Goal: Contribute content

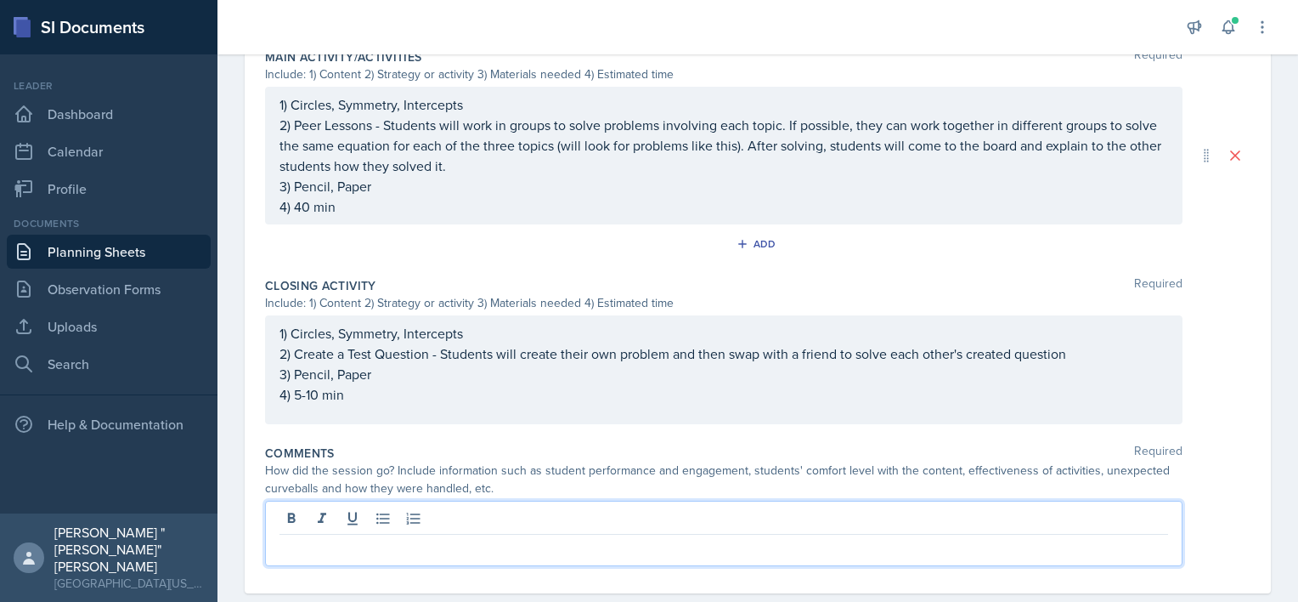
click at [394, 538] on p at bounding box center [724, 548] width 889 height 20
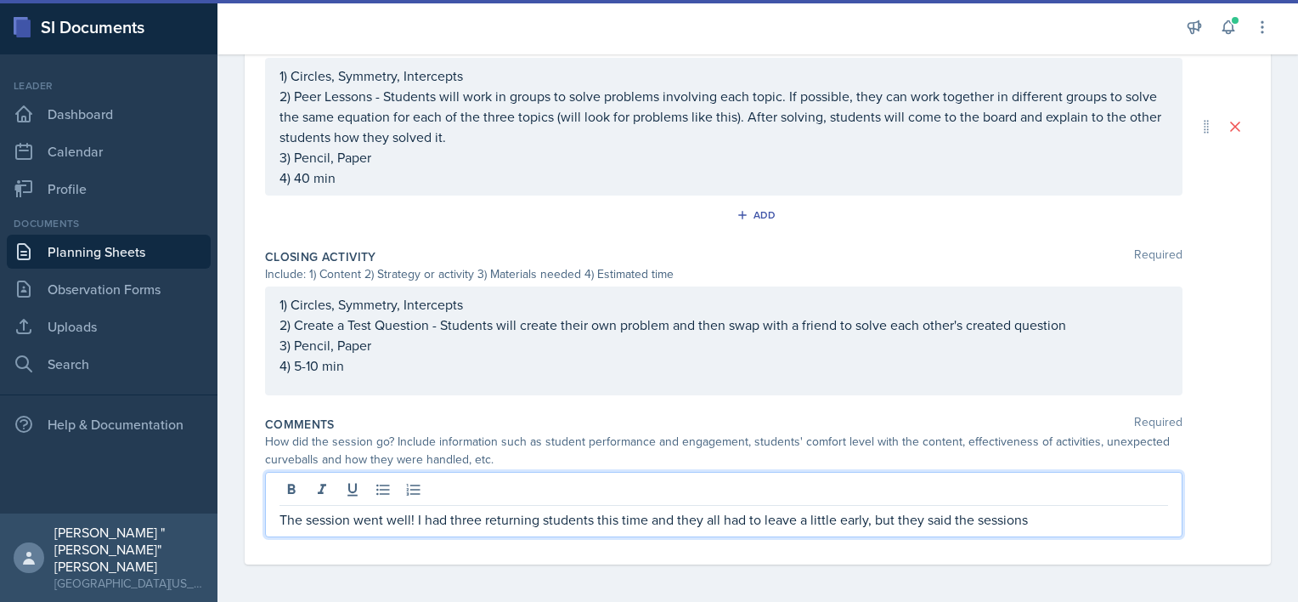
click at [924, 518] on p "The session went well! I had three returning students this time and they all ha…" at bounding box center [724, 519] width 889 height 20
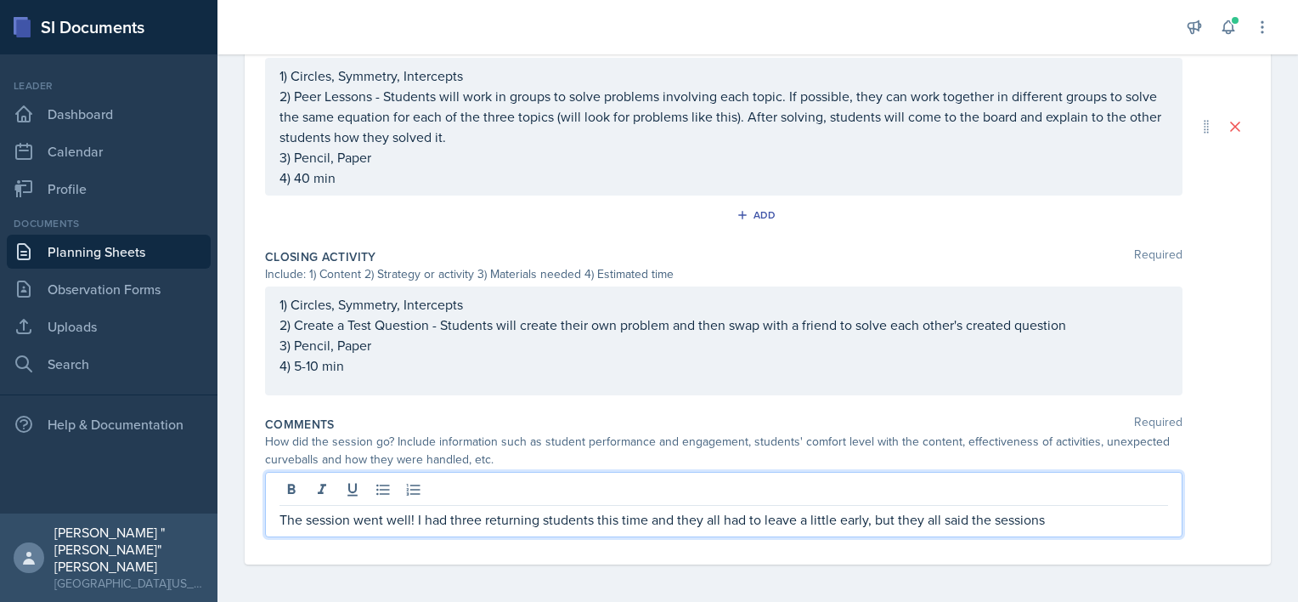
click at [1066, 518] on p "The session went well! I had three returning students this time and they all ha…" at bounding box center [724, 519] width 889 height 20
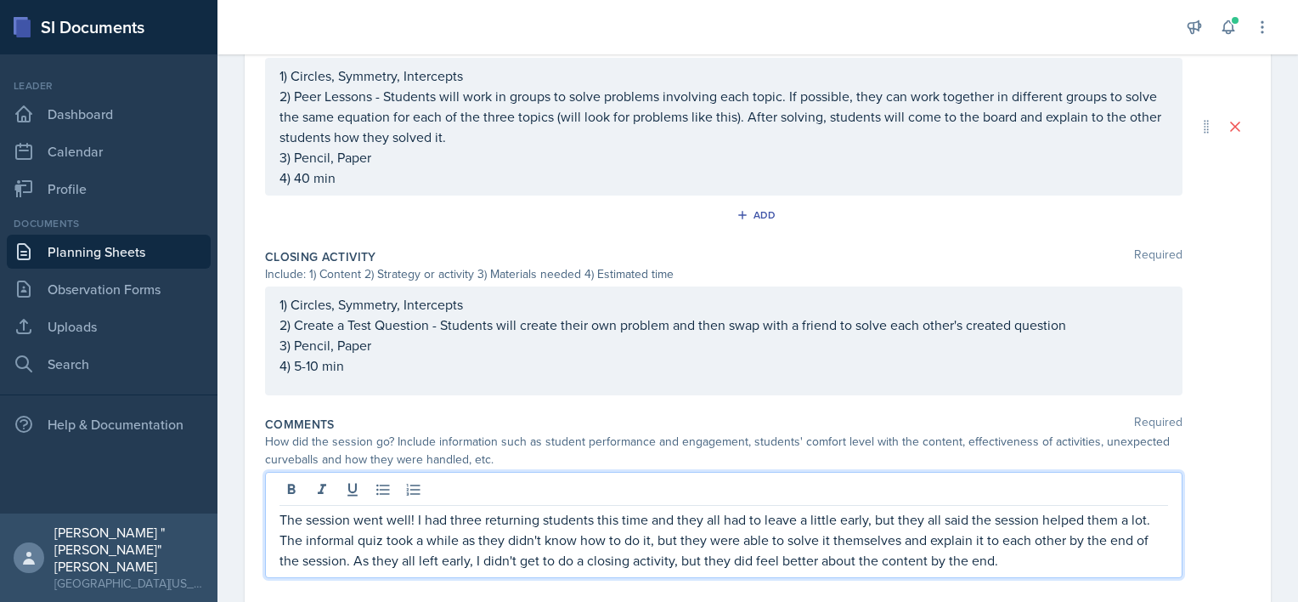
click at [1032, 561] on p "The session went well! I had three returning students this time and they all ha…" at bounding box center [724, 539] width 889 height 61
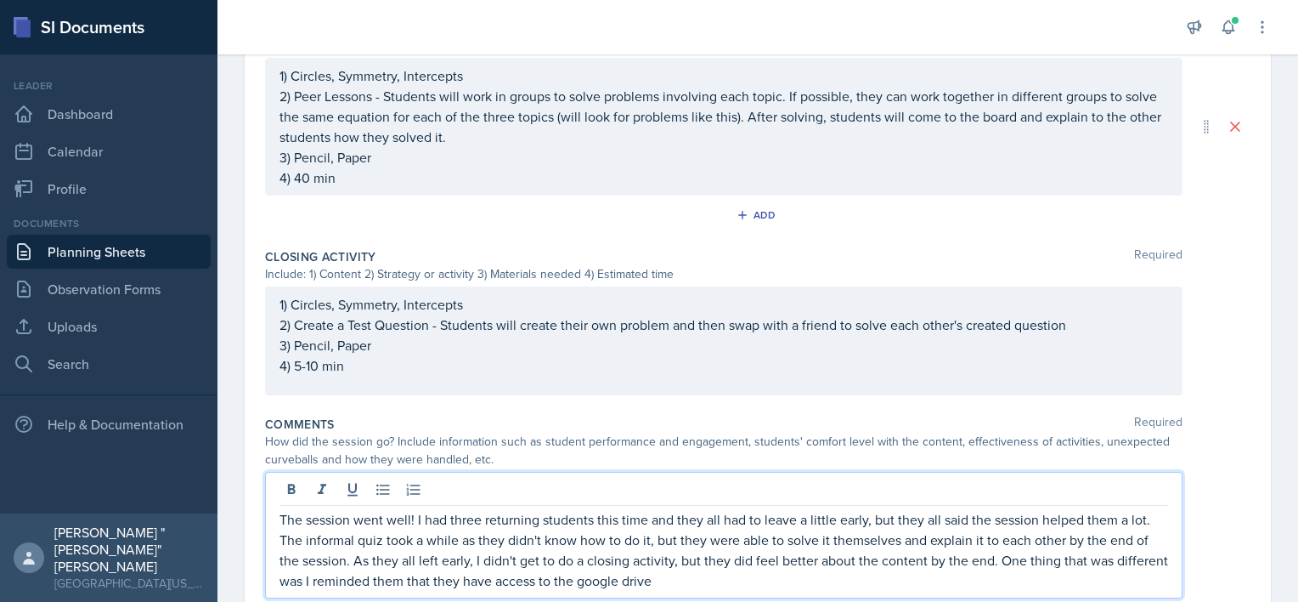
click at [359, 578] on p "The session went well! I had three returning students this time and they all ha…" at bounding box center [724, 550] width 889 height 82
click at [747, 578] on p "The session went well! I had three returning students this time and they all ha…" at bounding box center [724, 550] width 889 height 82
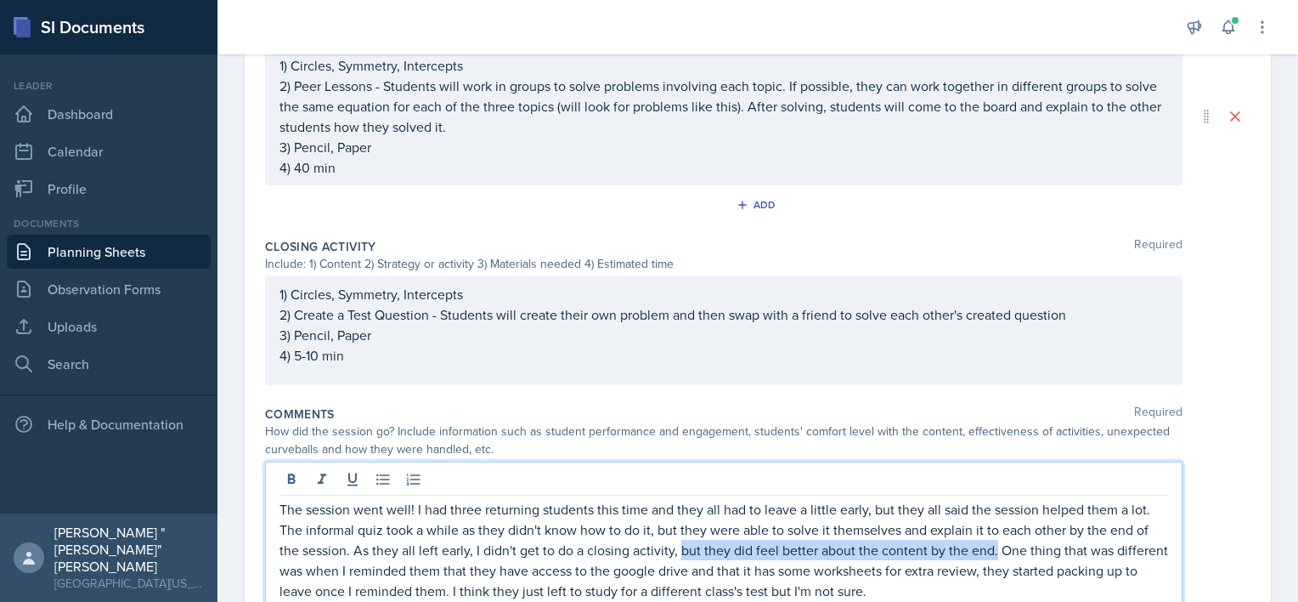
drag, startPoint x: 680, startPoint y: 546, endPoint x: 995, endPoint y: 547, distance: 315.3
click at [995, 547] on p "The session went well! I had three returning students this time and they all ha…" at bounding box center [724, 550] width 889 height 102
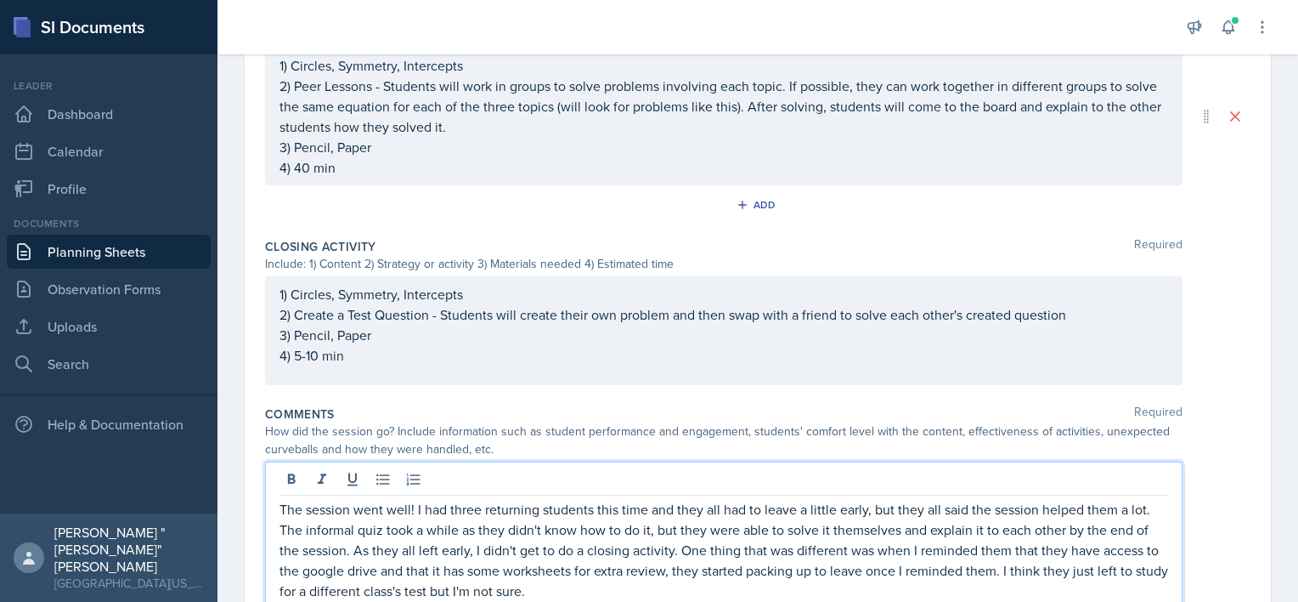
click at [481, 544] on p "The session went well! I had three returning students this time and they all ha…" at bounding box center [724, 550] width 889 height 102
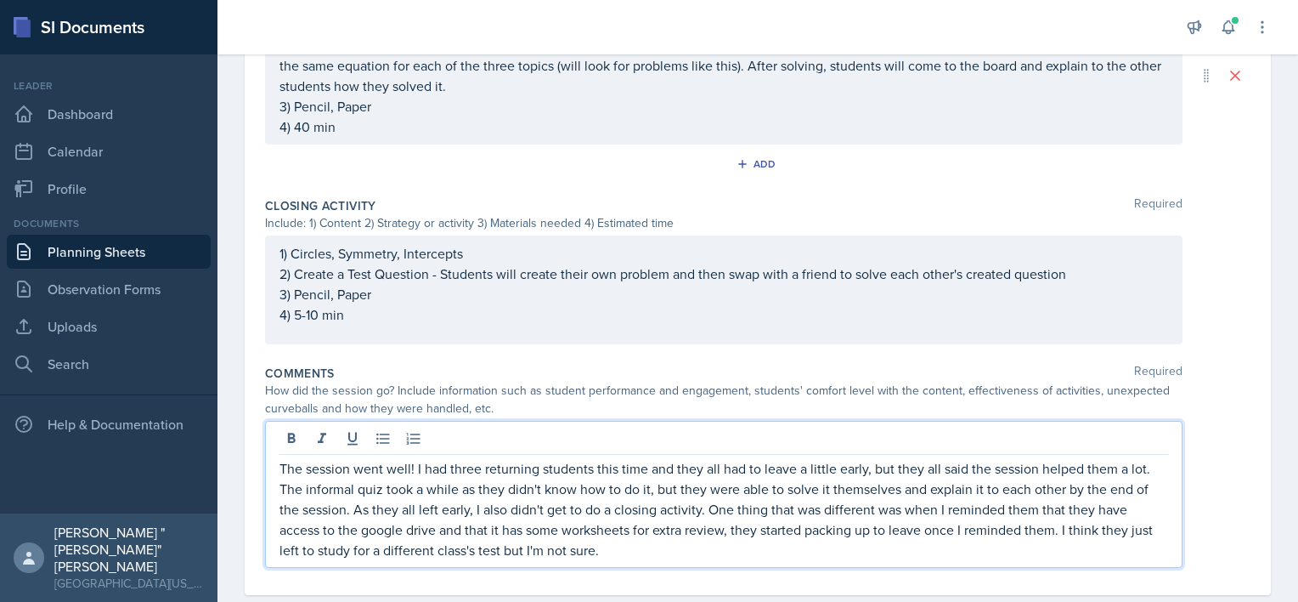
scroll to position [883, 0]
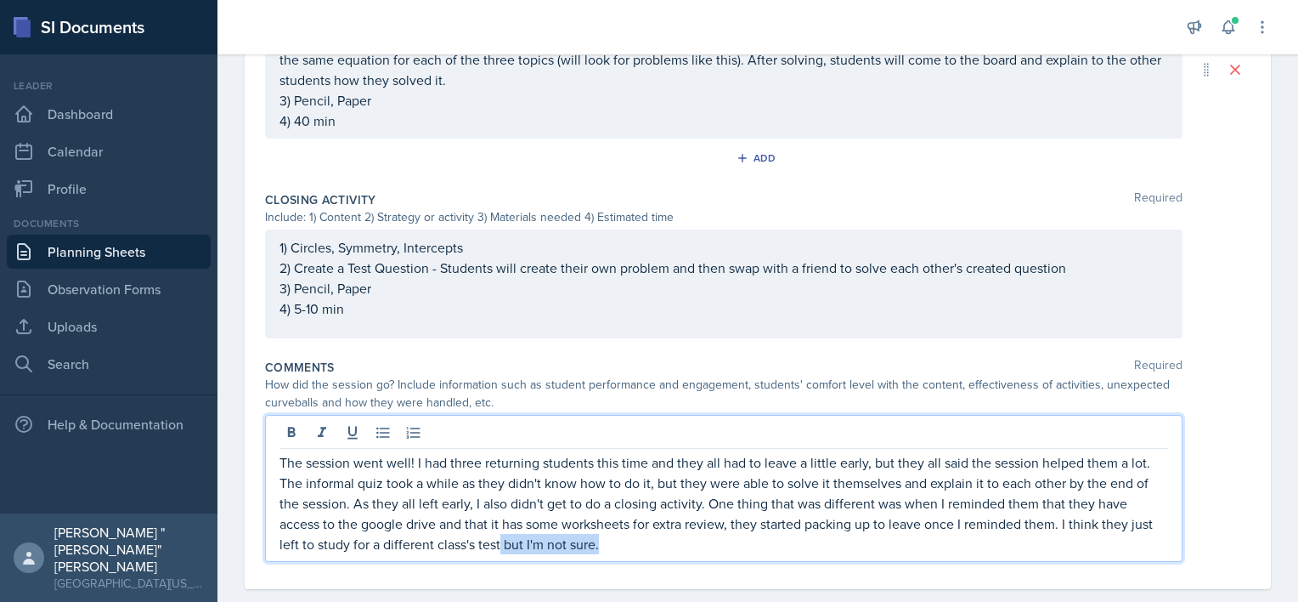
drag, startPoint x: 605, startPoint y: 535, endPoint x: 501, endPoint y: 546, distance: 104.3
click at [501, 546] on p "The session went well! I had three returning students this time and they all ha…" at bounding box center [724, 503] width 889 height 102
click at [512, 553] on div "The session went well! I had three returning students this time and they all ha…" at bounding box center [724, 488] width 918 height 147
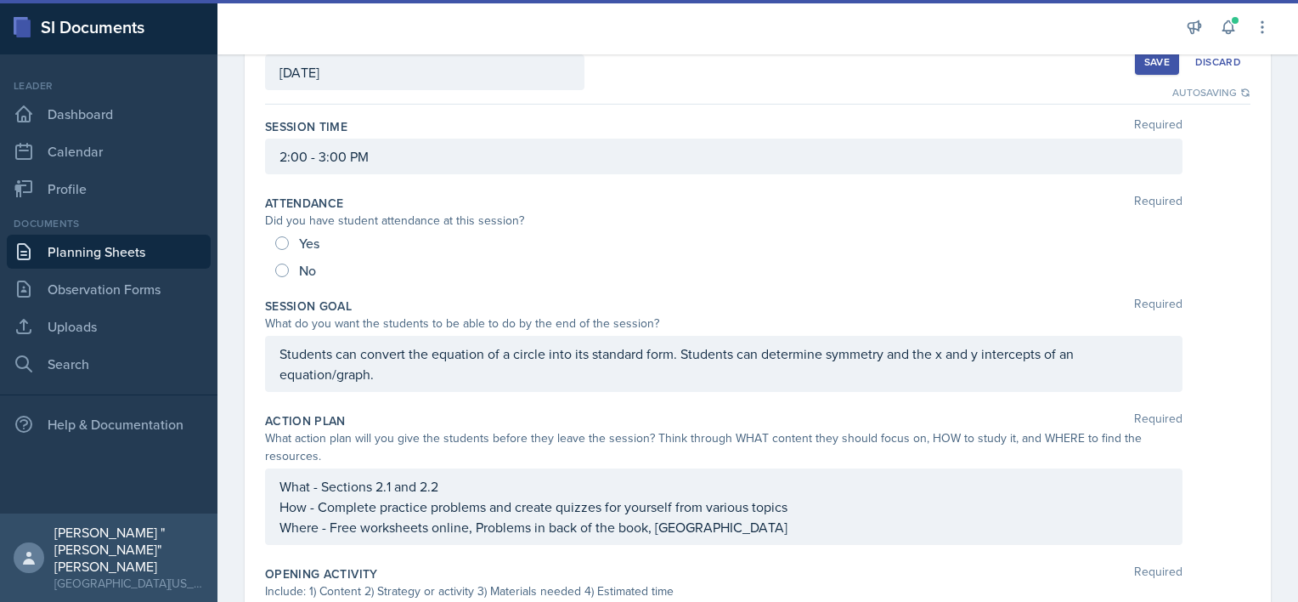
scroll to position [0, 0]
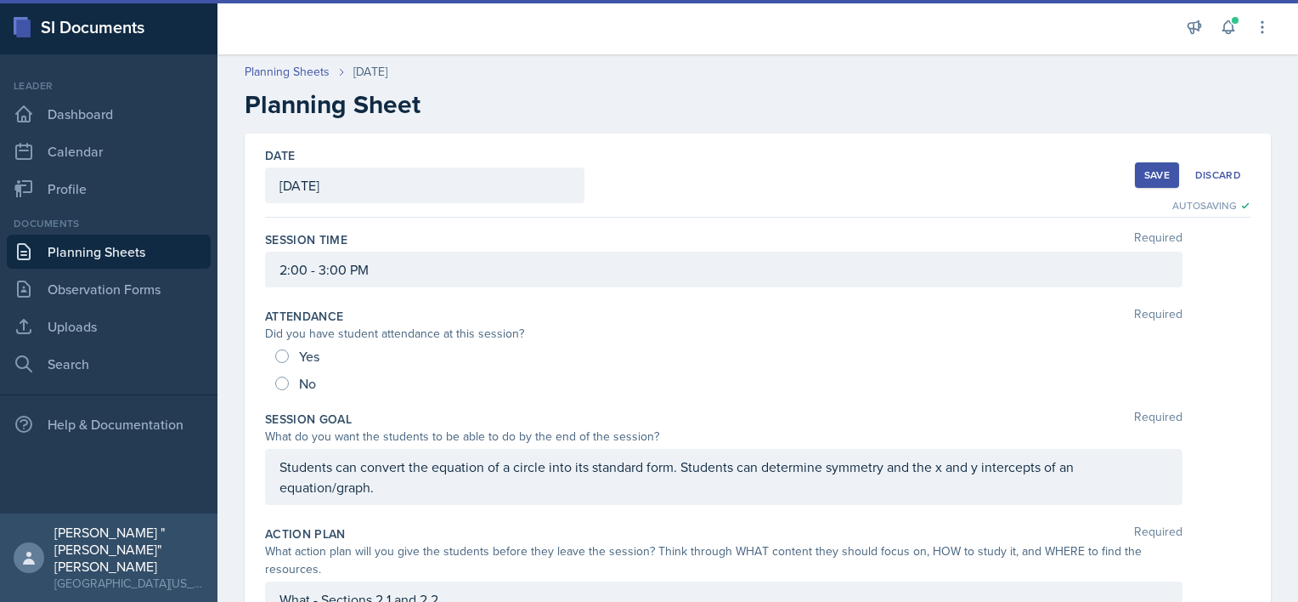
click at [1135, 176] on button "Save" at bounding box center [1157, 174] width 44 height 25
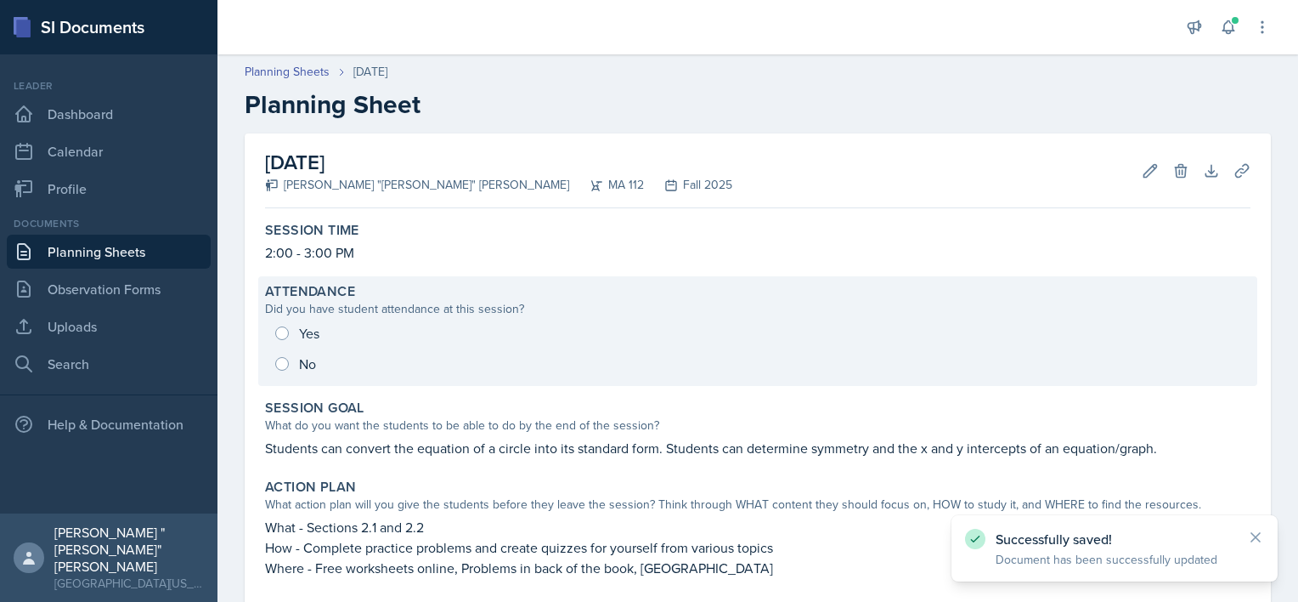
click at [418, 333] on div "Yes No" at bounding box center [758, 348] width 986 height 61
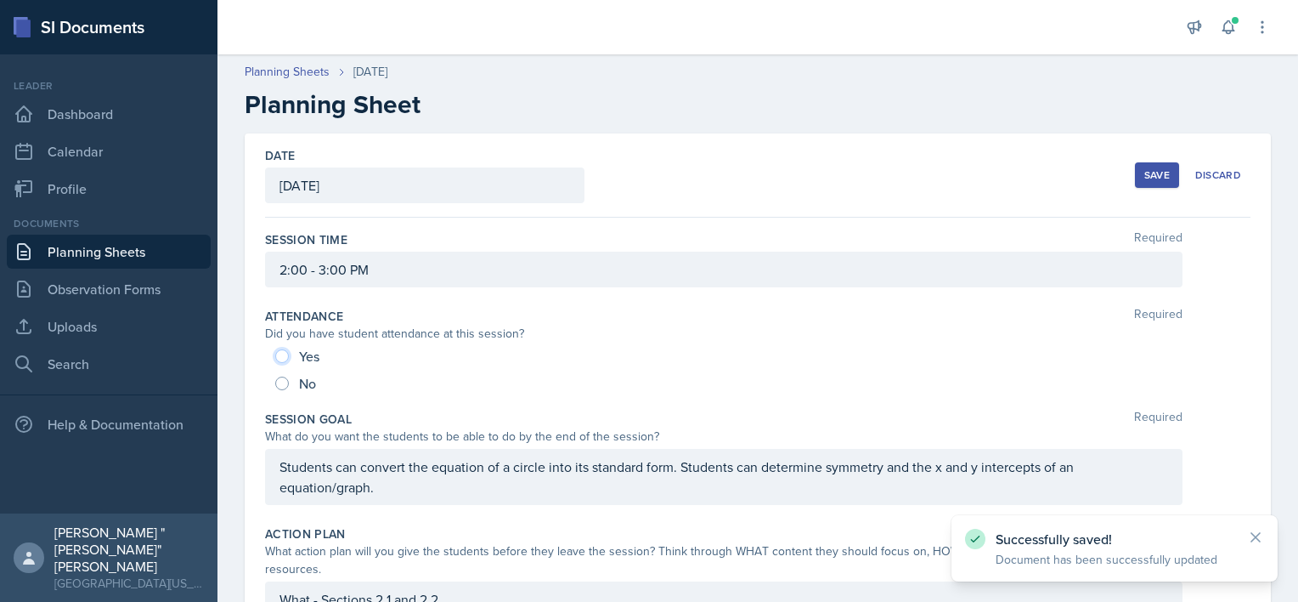
click at [285, 352] on input "Yes" at bounding box center [282, 356] width 14 height 14
radio input "true"
click at [1135, 180] on button "Save" at bounding box center [1157, 174] width 44 height 25
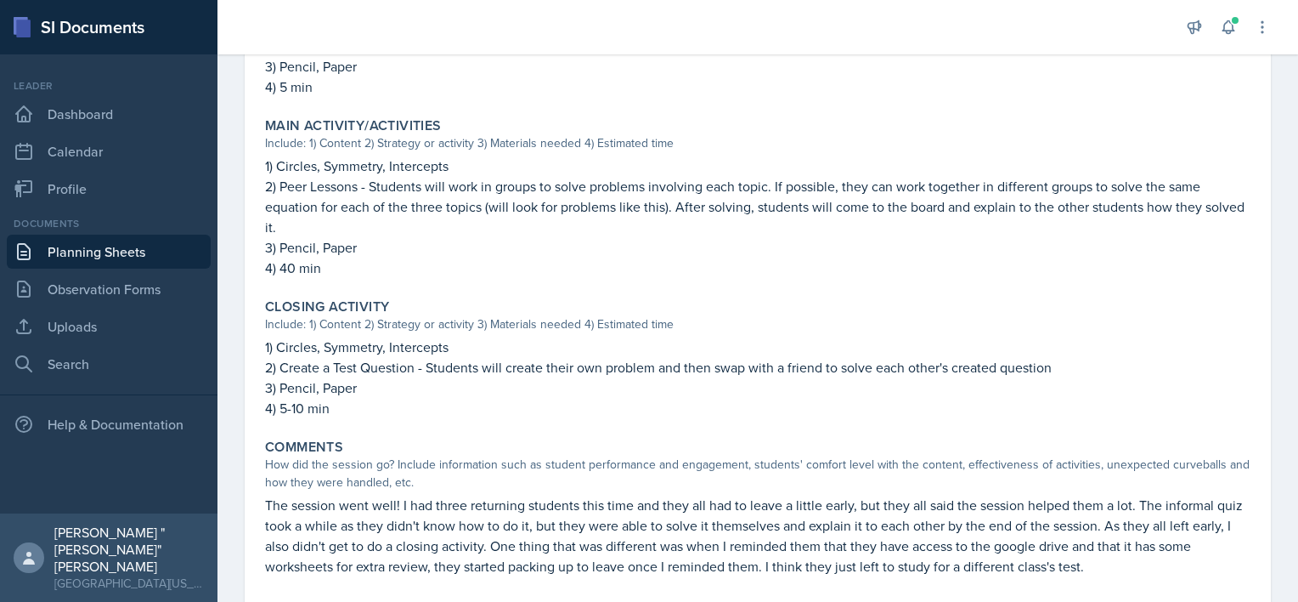
scroll to position [712, 0]
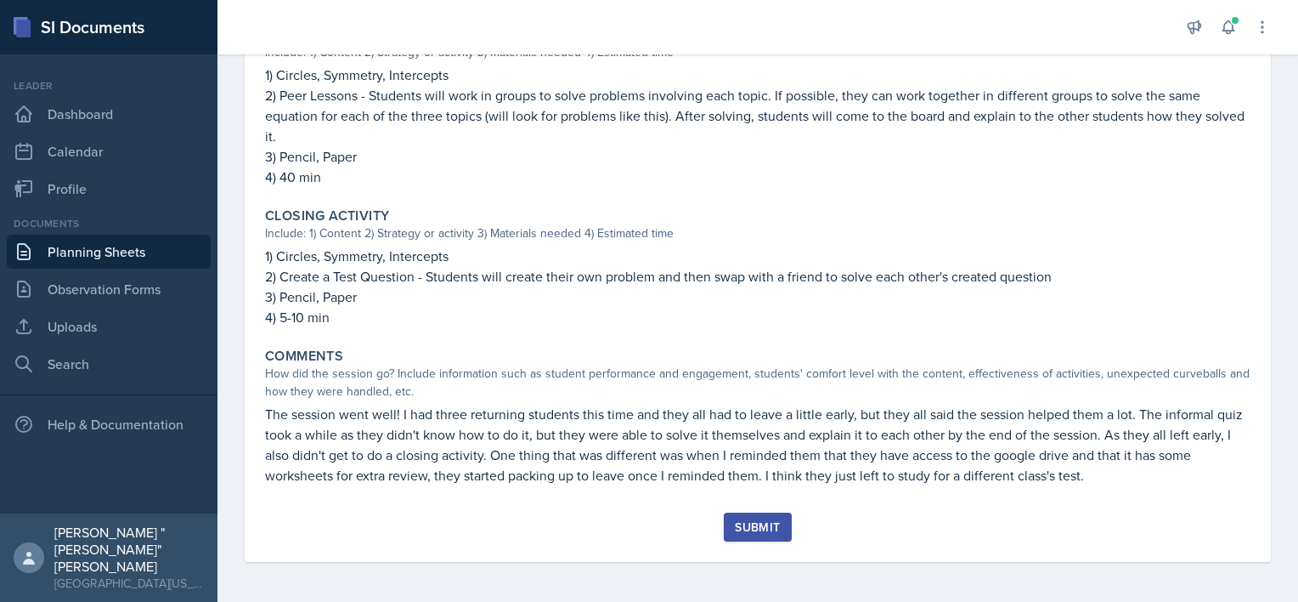
click at [738, 520] on div "Submit" at bounding box center [757, 527] width 45 height 14
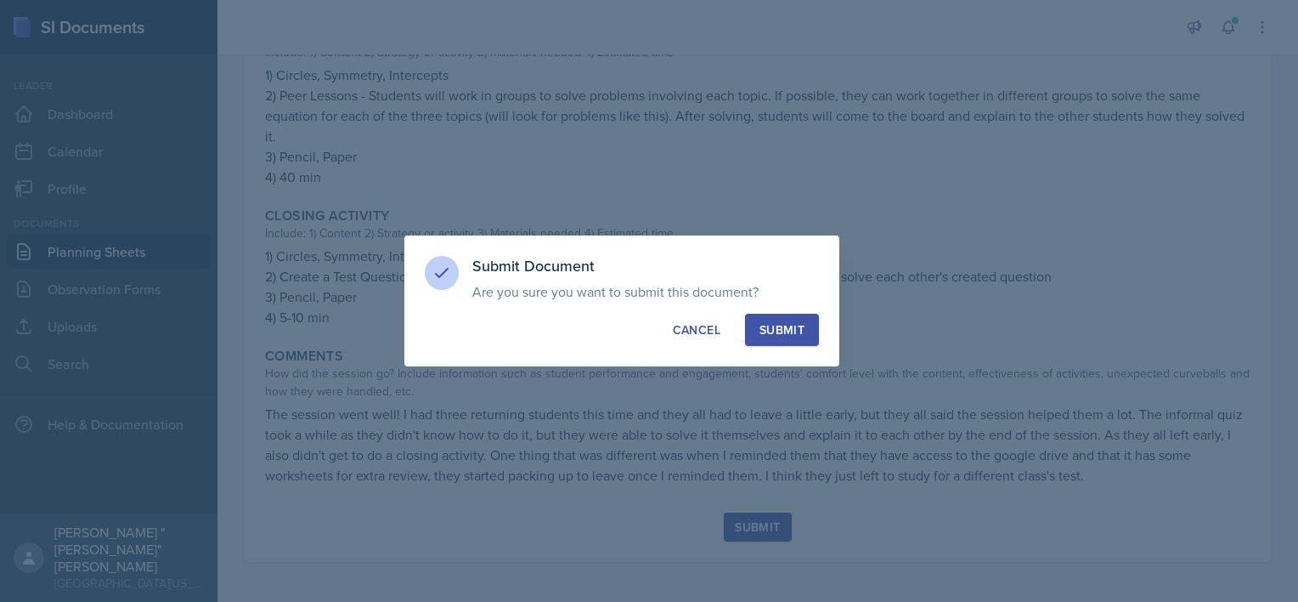
click at [792, 336] on div "Submit" at bounding box center [782, 329] width 45 height 17
radio input "true"
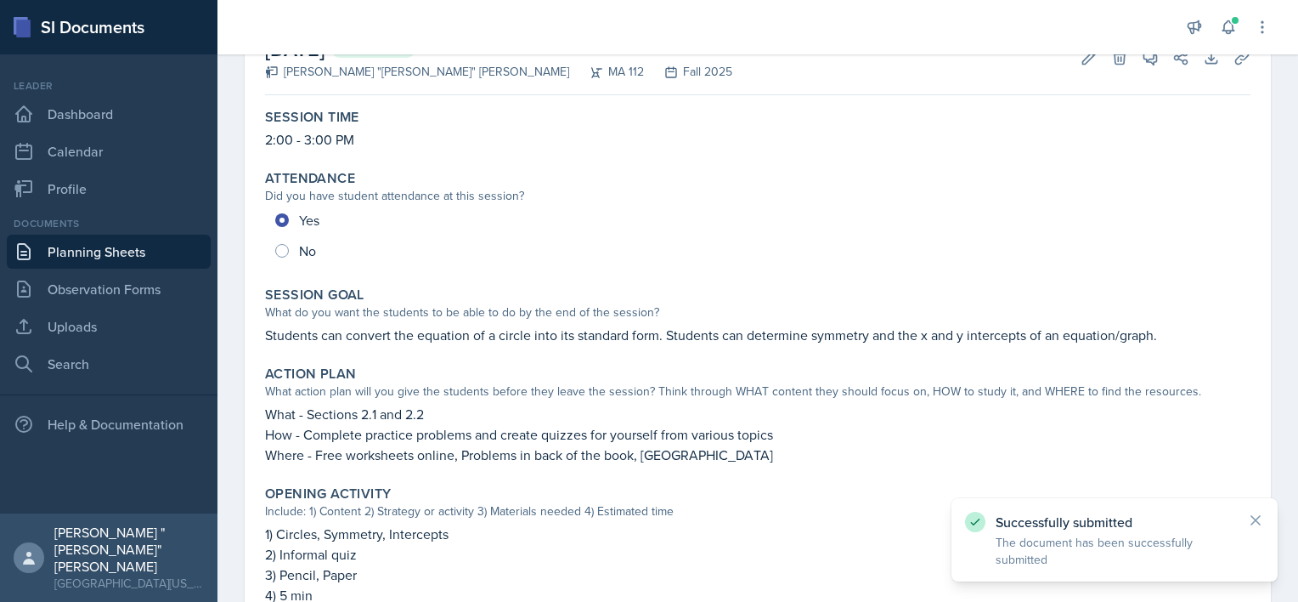
scroll to position [0, 0]
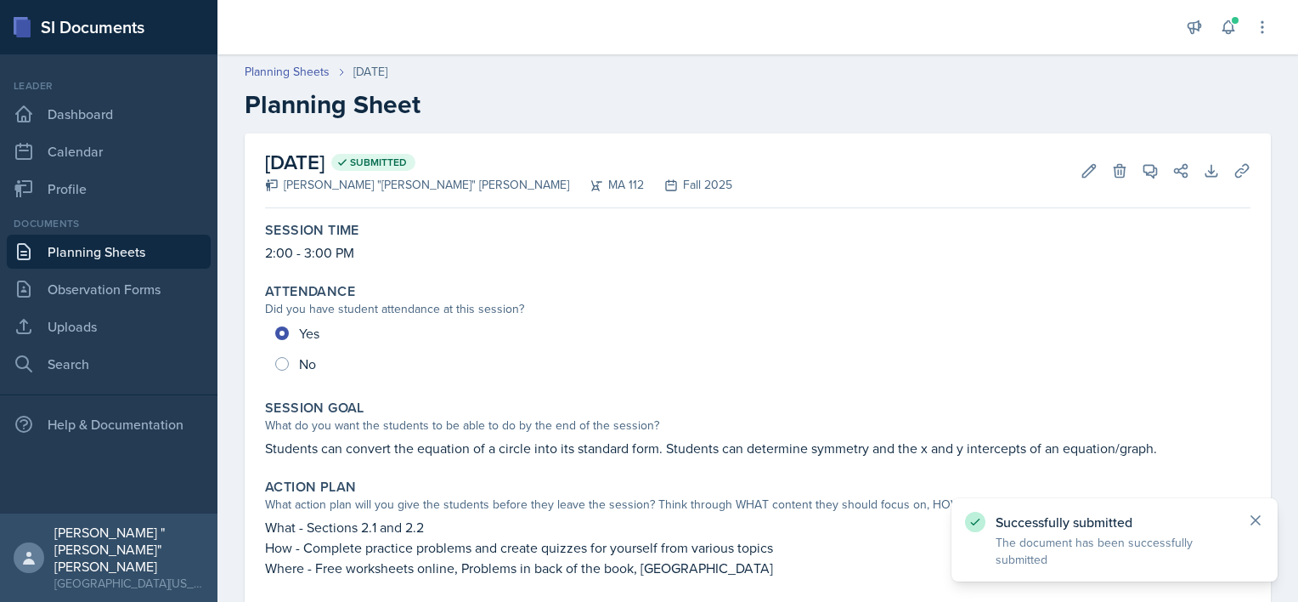
click at [1250, 517] on icon at bounding box center [1256, 520] width 17 height 17
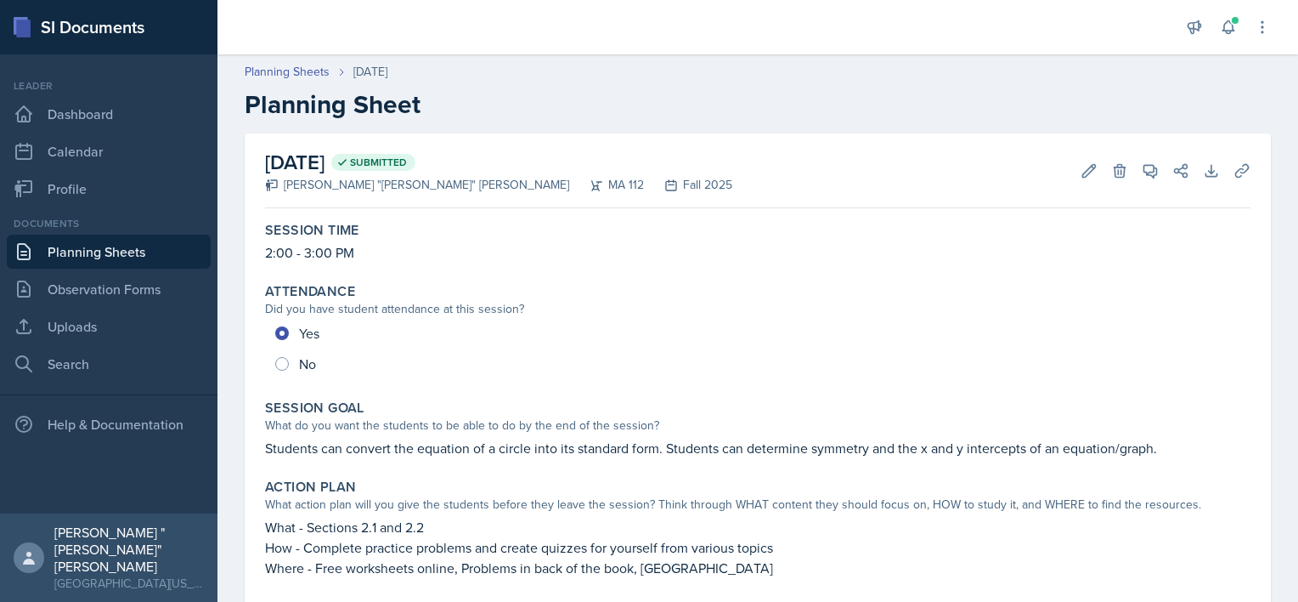
click at [56, 253] on link "Planning Sheets" at bounding box center [109, 252] width 204 height 34
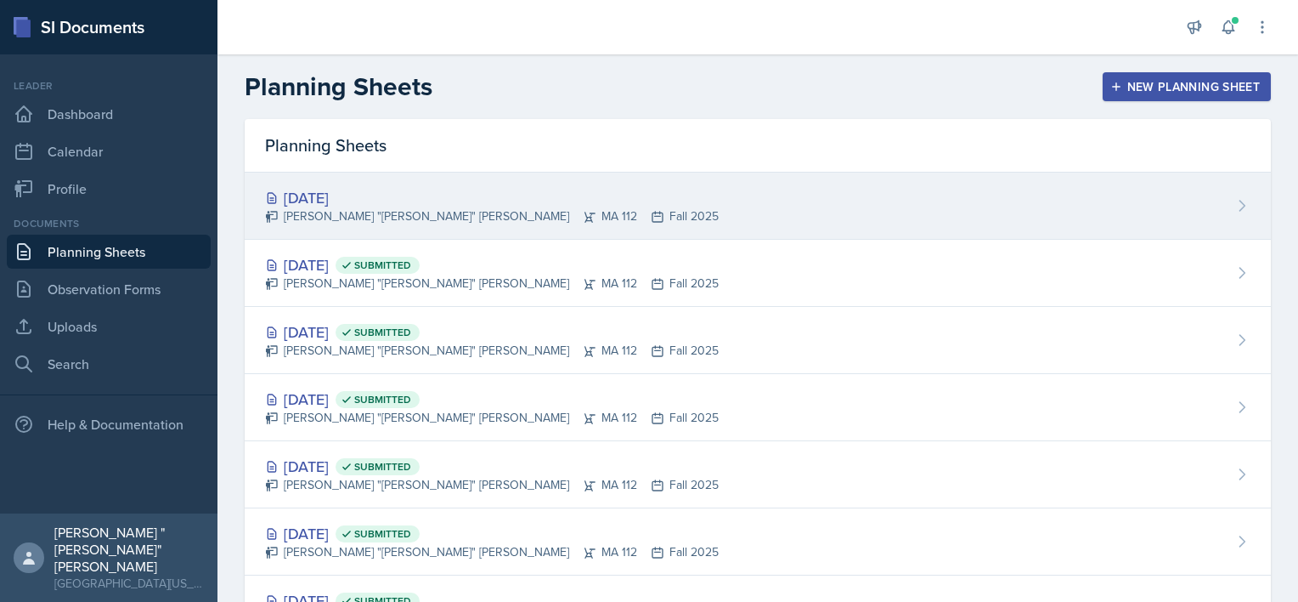
click at [457, 224] on div "[DATE] [PERSON_NAME] "[PERSON_NAME]" [PERSON_NAME] MA 112 Fall 2025" at bounding box center [758, 206] width 1027 height 67
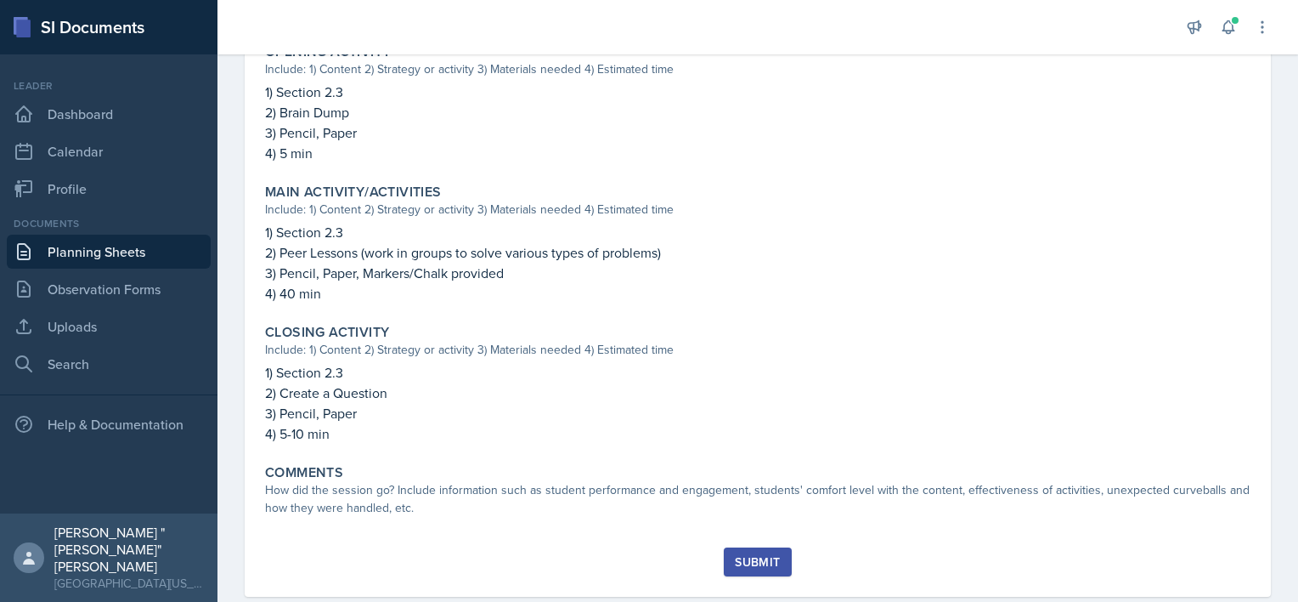
scroll to position [574, 0]
click at [127, 241] on link "Planning Sheets" at bounding box center [109, 252] width 204 height 34
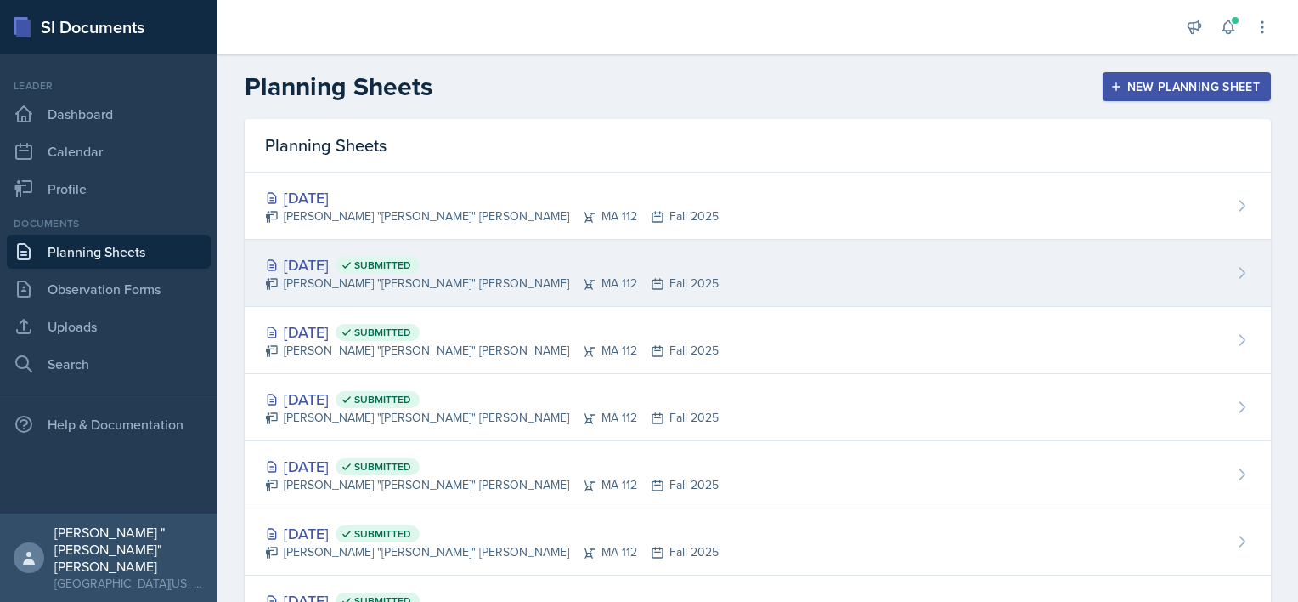
click at [364, 271] on div "[DATE] Submitted" at bounding box center [492, 264] width 454 height 23
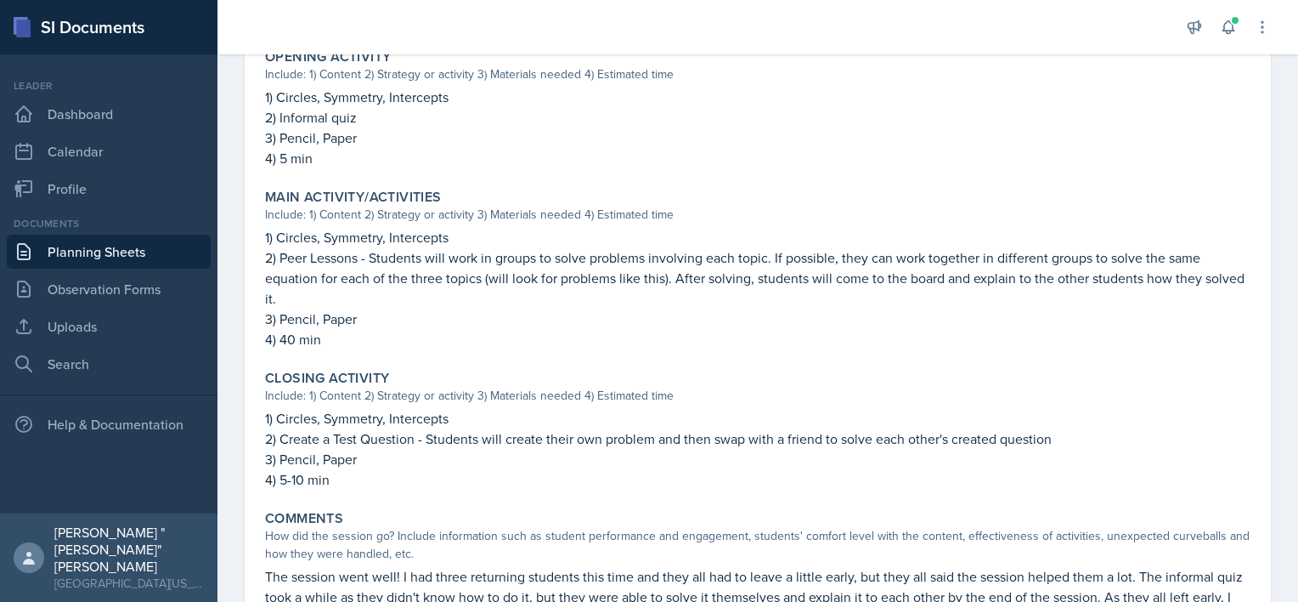
scroll to position [551, 0]
click at [388, 442] on p "2) Create a Test Question - Students will create their own problem and then swa…" at bounding box center [758, 437] width 986 height 20
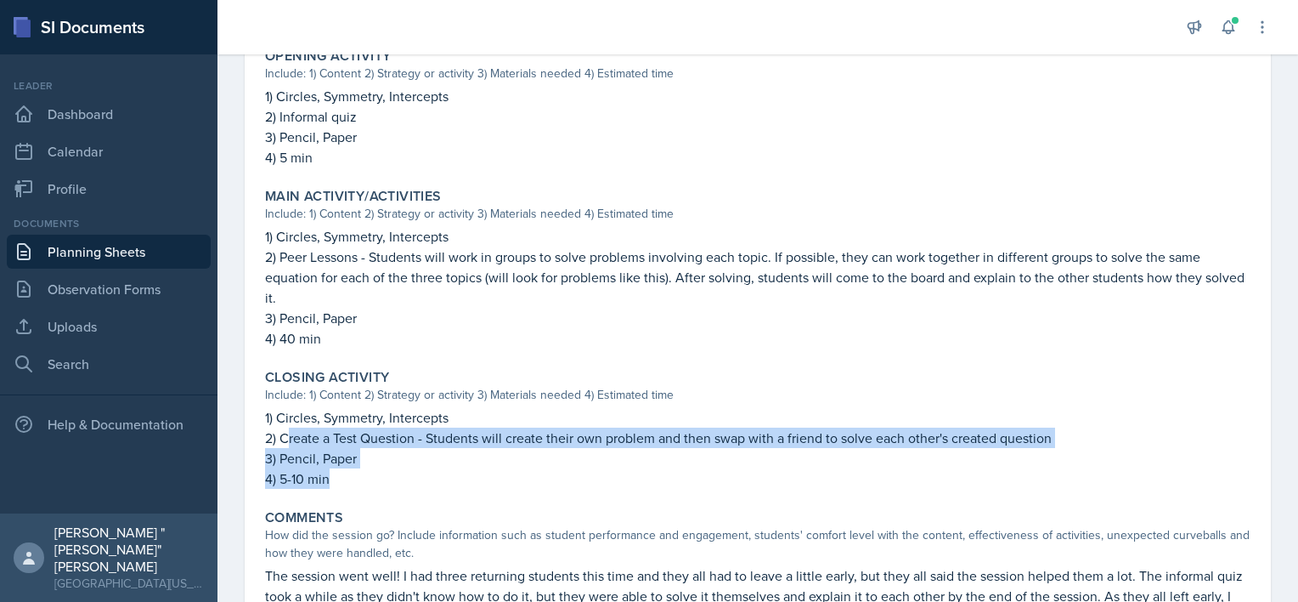
drag, startPoint x: 285, startPoint y: 442, endPoint x: 795, endPoint y: 493, distance: 513.3
click at [795, 493] on div "Closing Activity Include: 1) Content 2) Strategy or activity 3) Materials neede…" at bounding box center [757, 428] width 999 height 133
click at [419, 438] on p "2) Create a Test Question - Students will create their own problem and then swa…" at bounding box center [758, 437] width 986 height 20
drag, startPoint x: 419, startPoint y: 438, endPoint x: 1093, endPoint y: 446, distance: 673.9
click at [1093, 446] on p "2) Create a Test Question - Students will create their own problem and then swa…" at bounding box center [758, 437] width 986 height 20
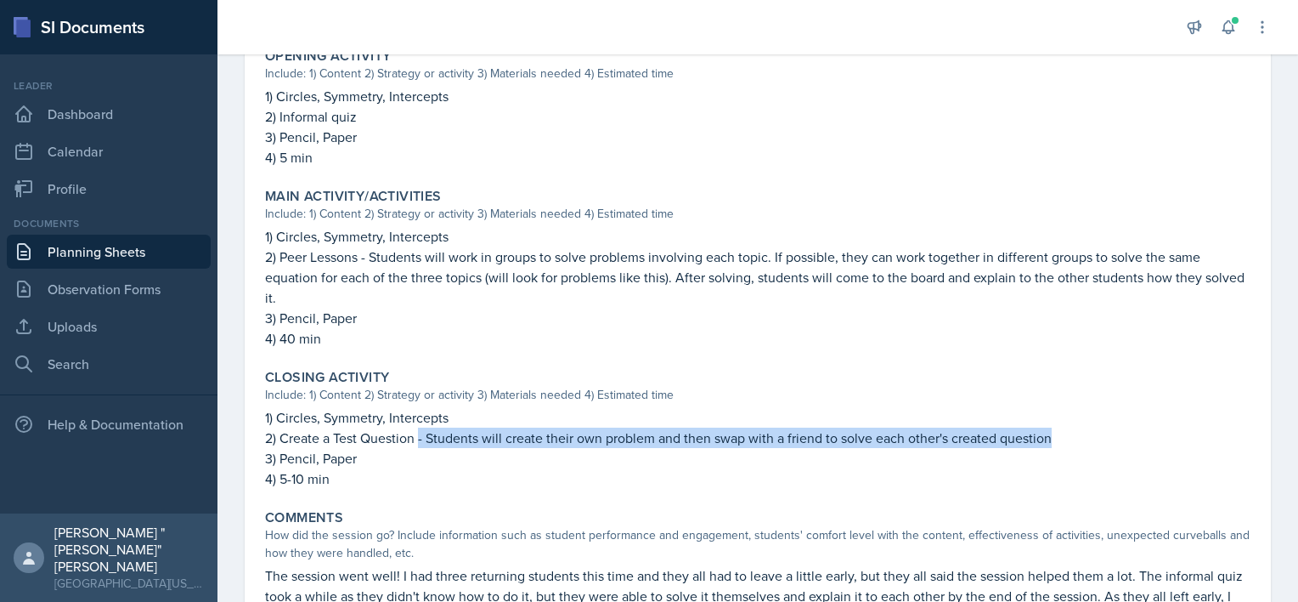
copy p "- Students will create their own problem and then swap with a friend to solve e…"
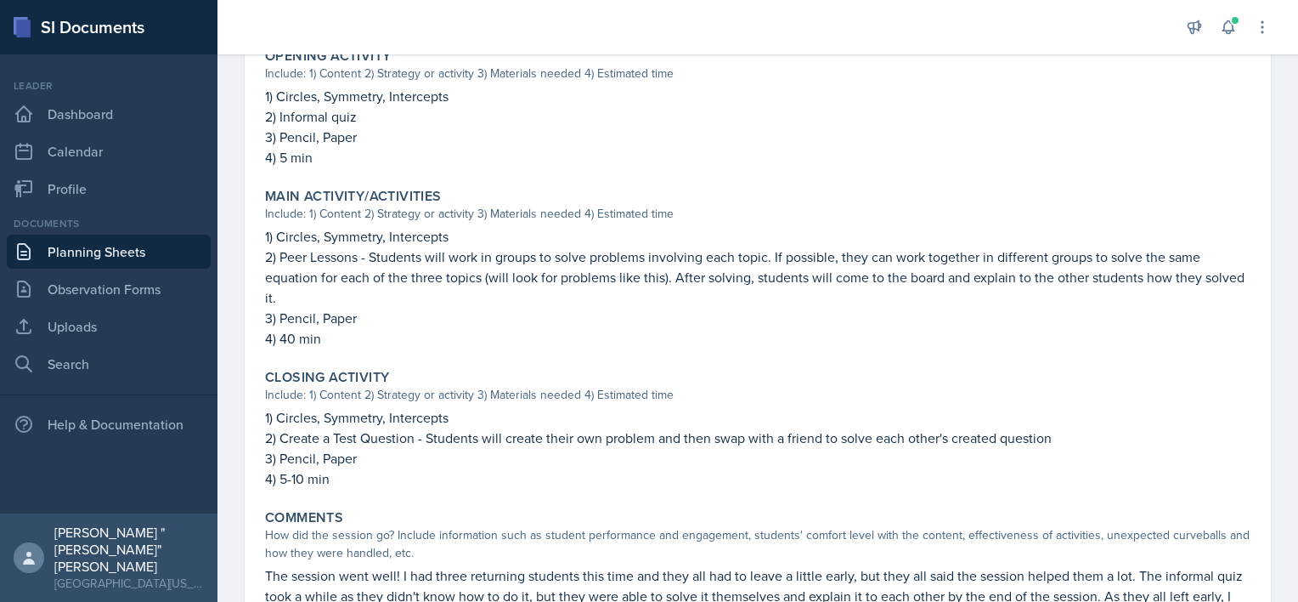
click at [548, 299] on p "2) Peer Lessons - Students will work in groups to solve problems involving each…" at bounding box center [758, 276] width 986 height 61
click at [106, 245] on link "Planning Sheets" at bounding box center [109, 252] width 204 height 34
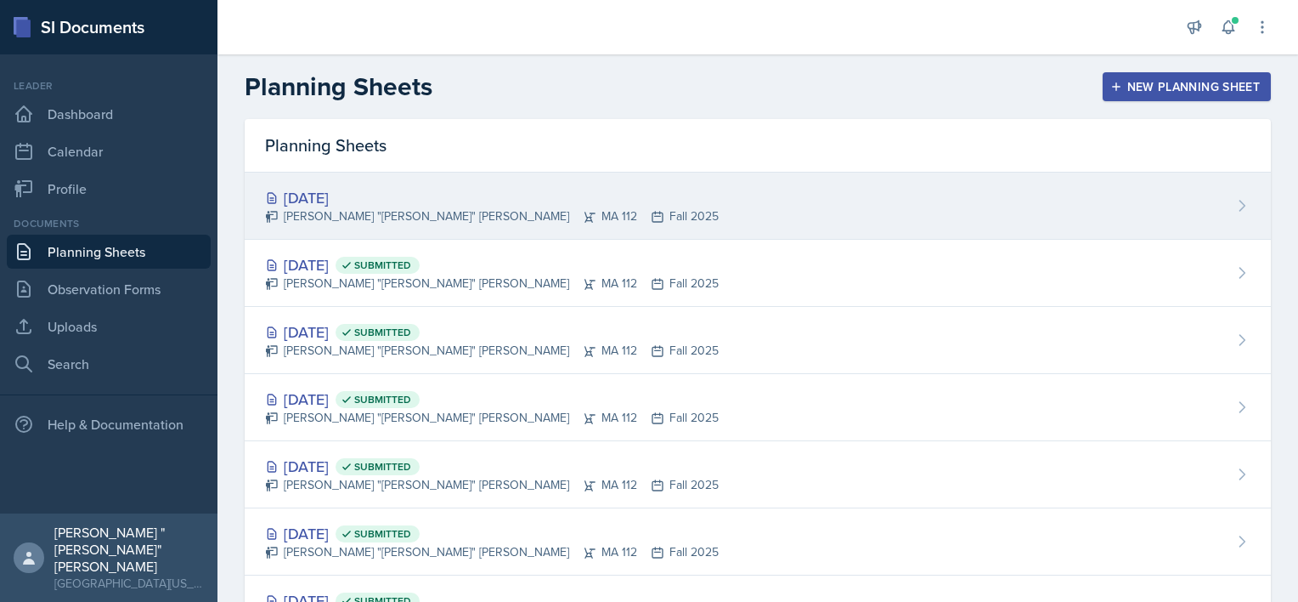
click at [311, 194] on div "[DATE]" at bounding box center [492, 197] width 454 height 23
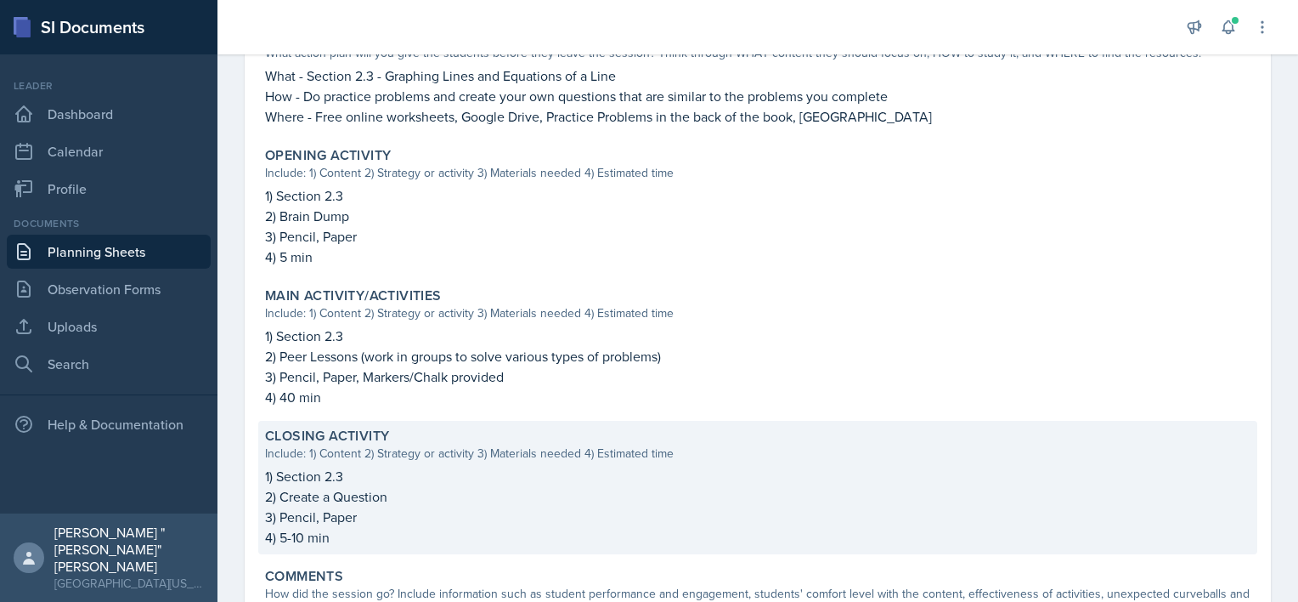
click at [416, 518] on p "3) Pencil, Paper" at bounding box center [758, 516] width 986 height 20
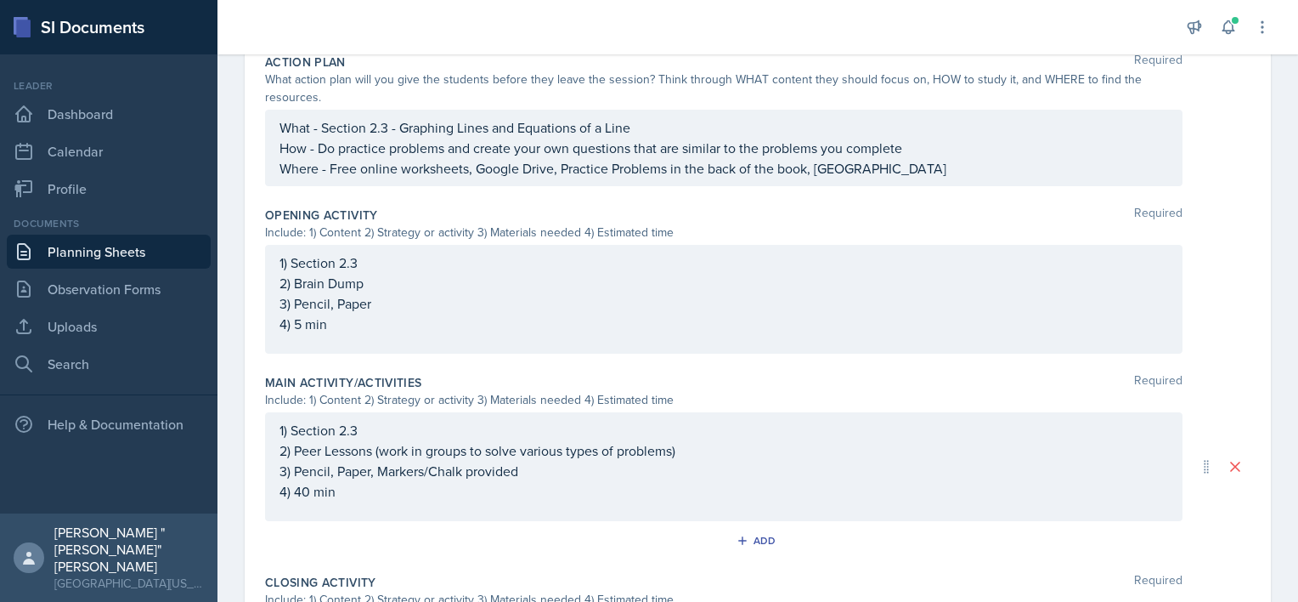
scroll to position [510, 0]
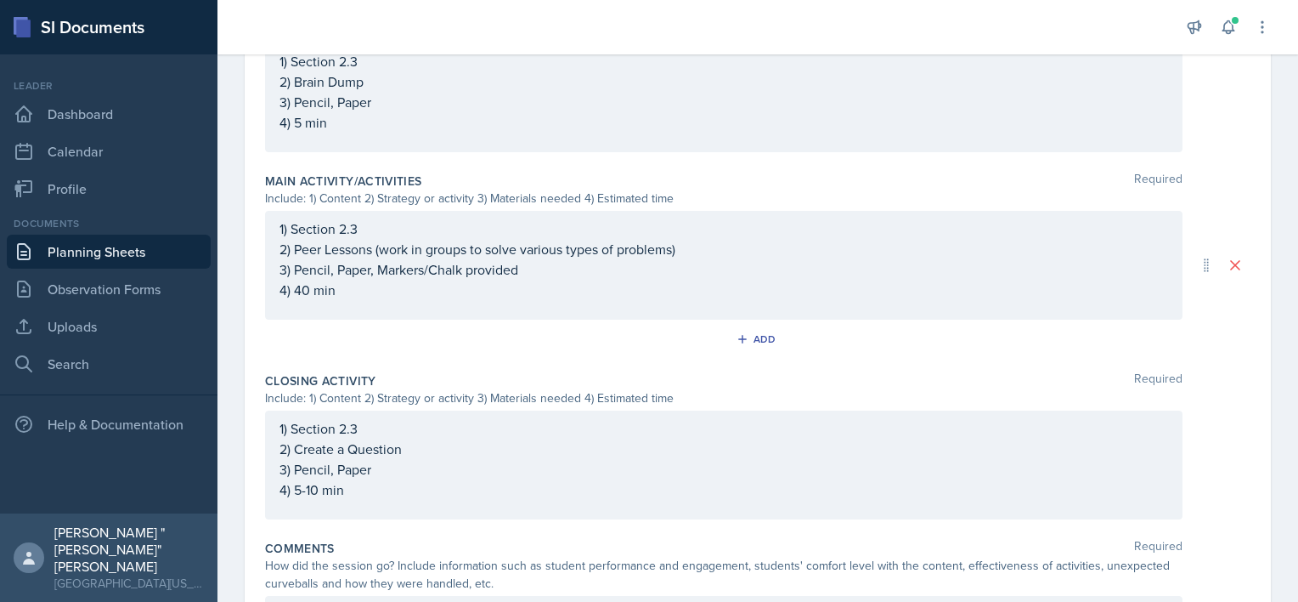
click at [422, 451] on p "2) Create a Question" at bounding box center [724, 448] width 889 height 20
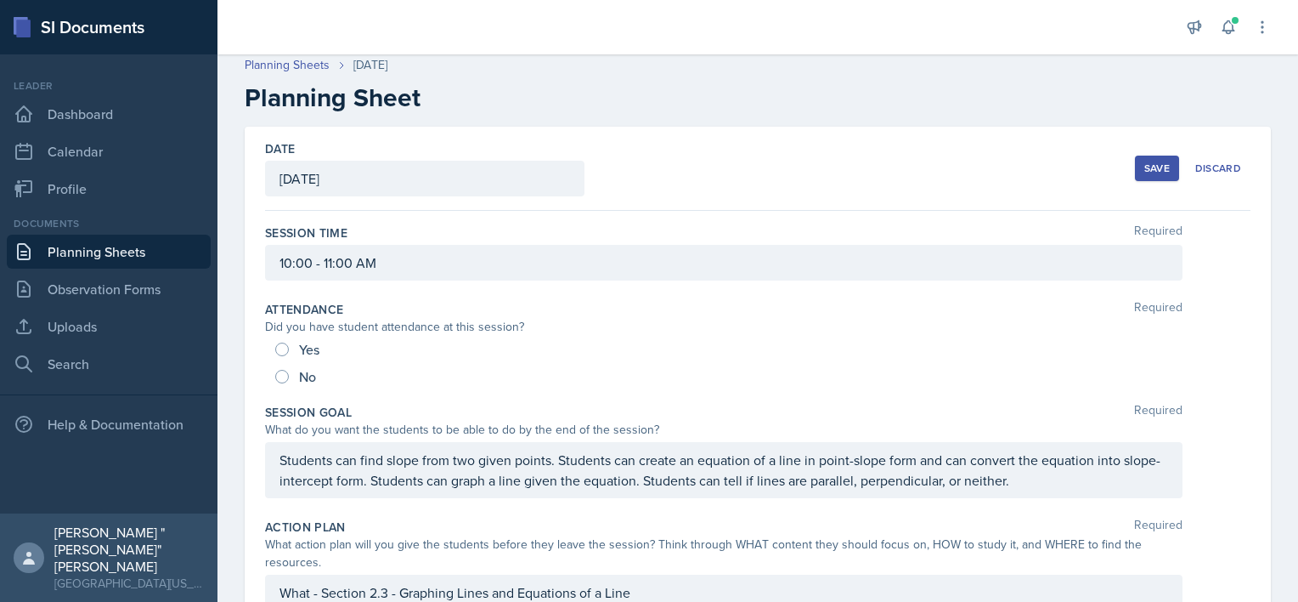
scroll to position [0, 0]
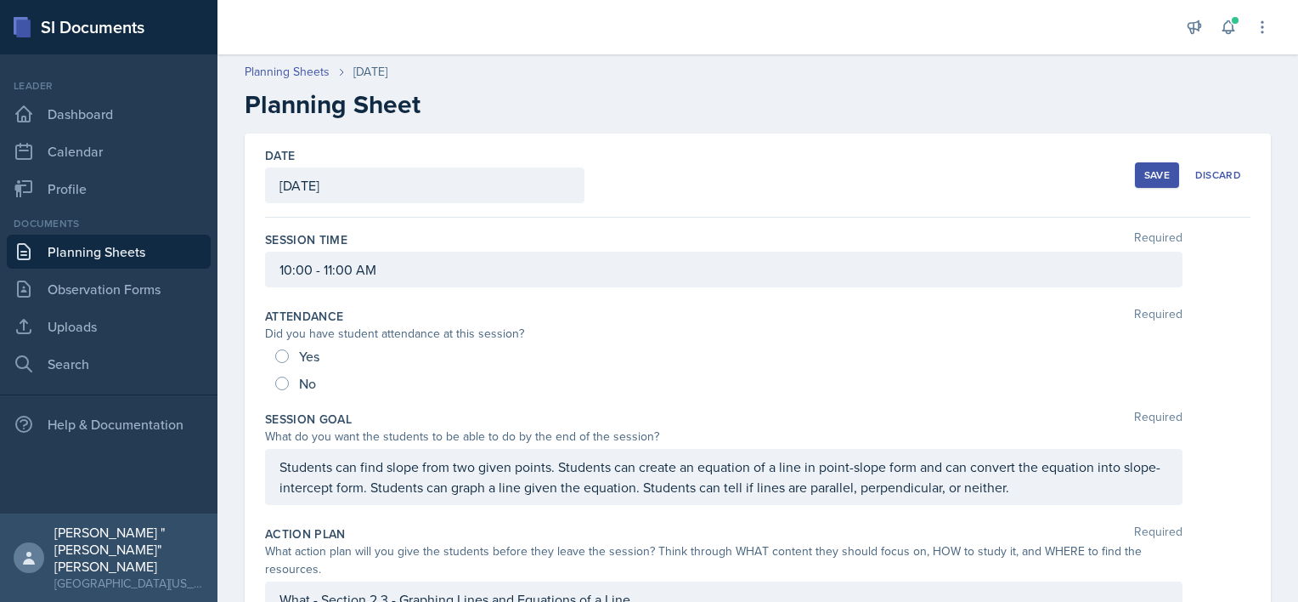
click at [1135, 183] on button "Save" at bounding box center [1157, 174] width 44 height 25
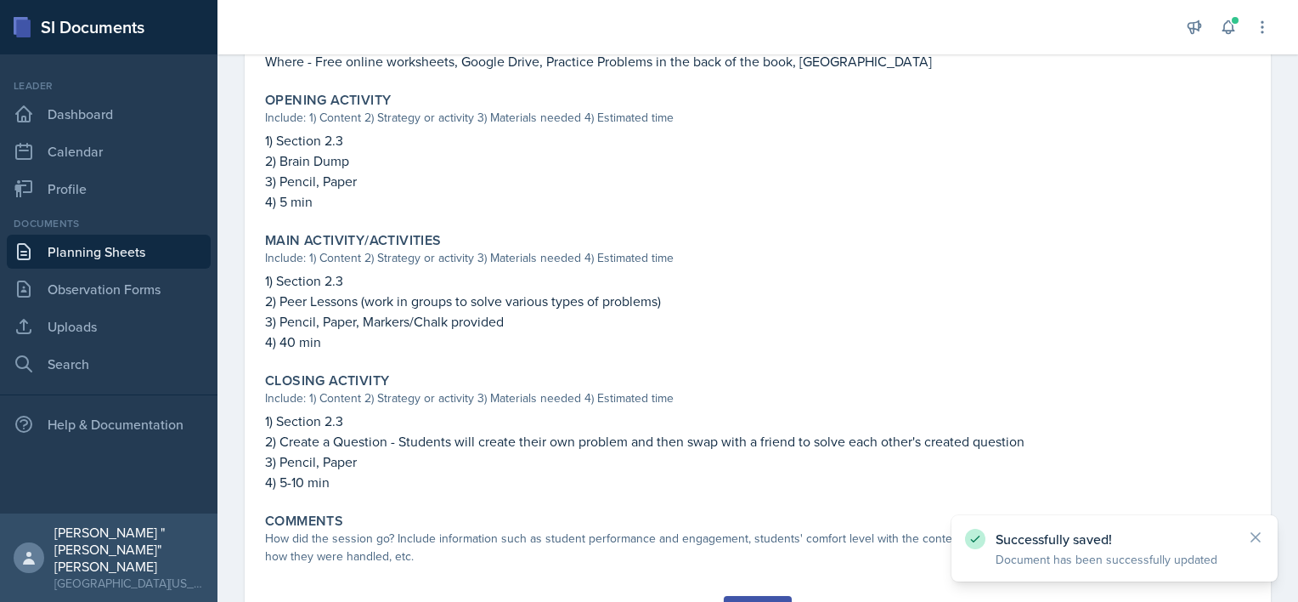
scroll to position [610, 0]
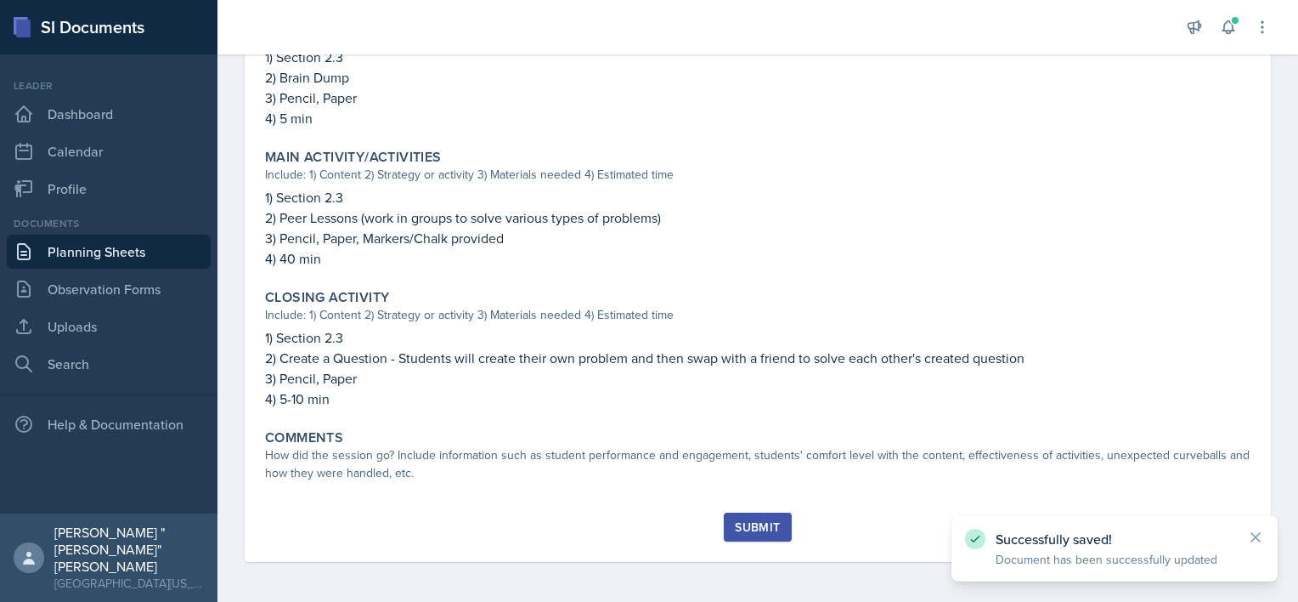
click at [103, 255] on link "Planning Sheets" at bounding box center [109, 252] width 204 height 34
